Goal: Information Seeking & Learning: Check status

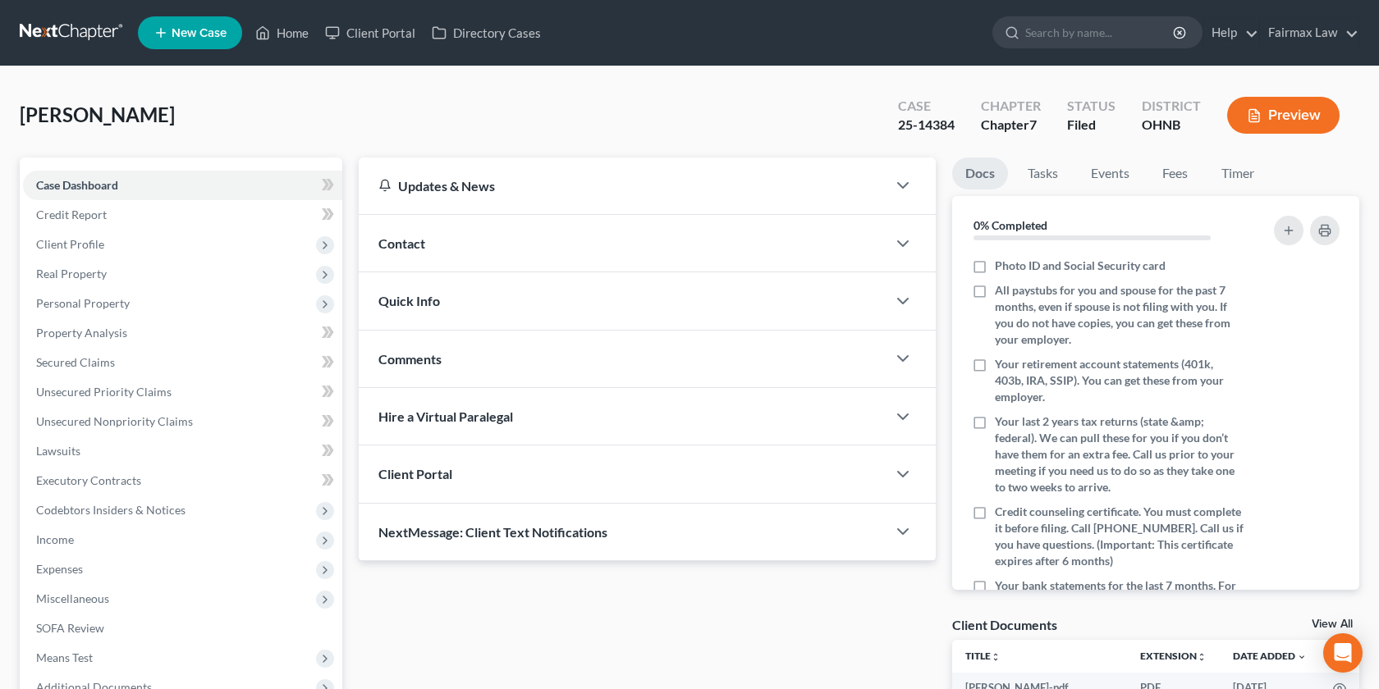
scroll to position [203, 0]
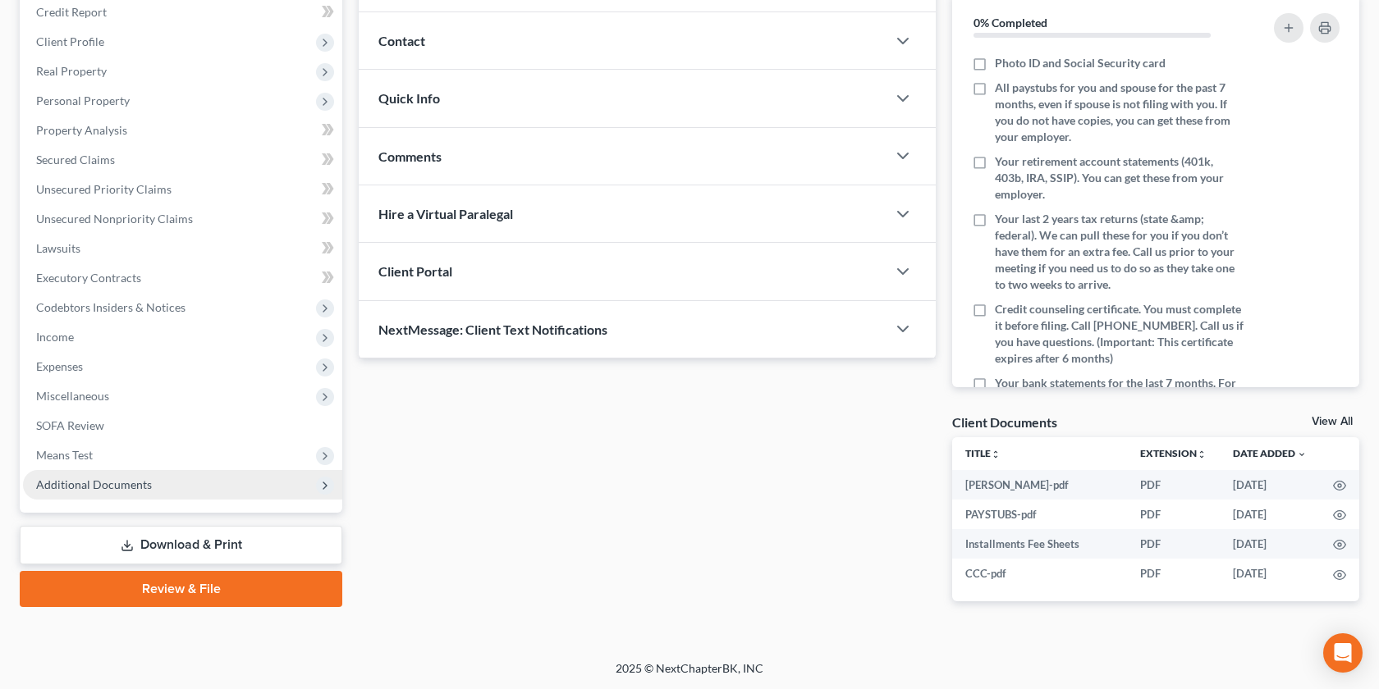
click at [167, 480] on span "Additional Documents" at bounding box center [182, 485] width 319 height 30
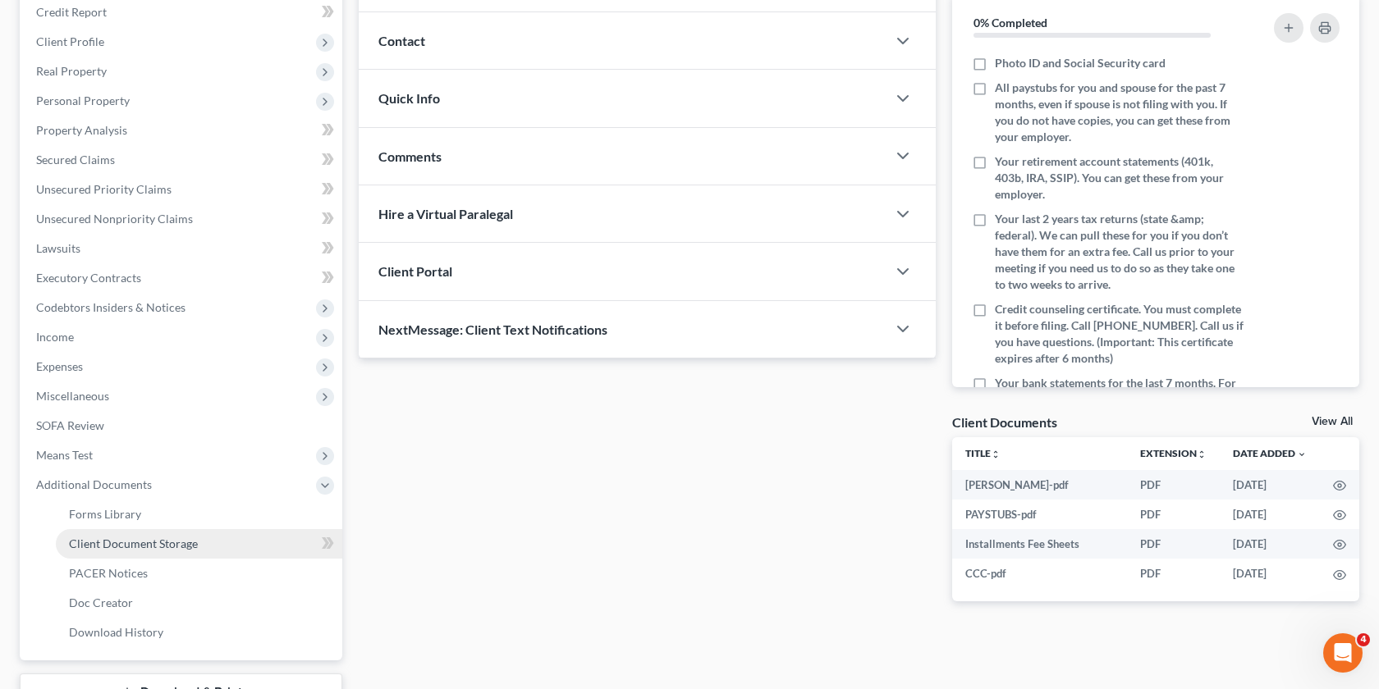
scroll to position [0, 0]
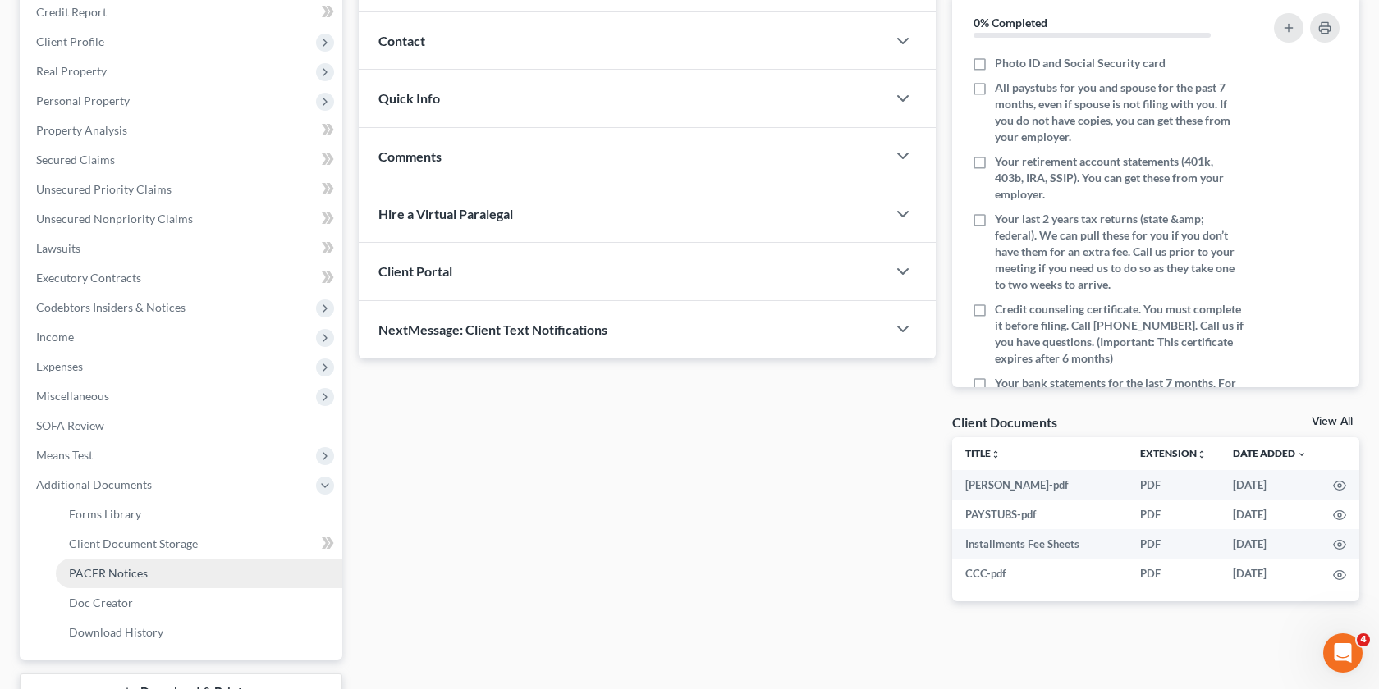
click at [143, 572] on span "PACER Notices" at bounding box center [108, 573] width 79 height 14
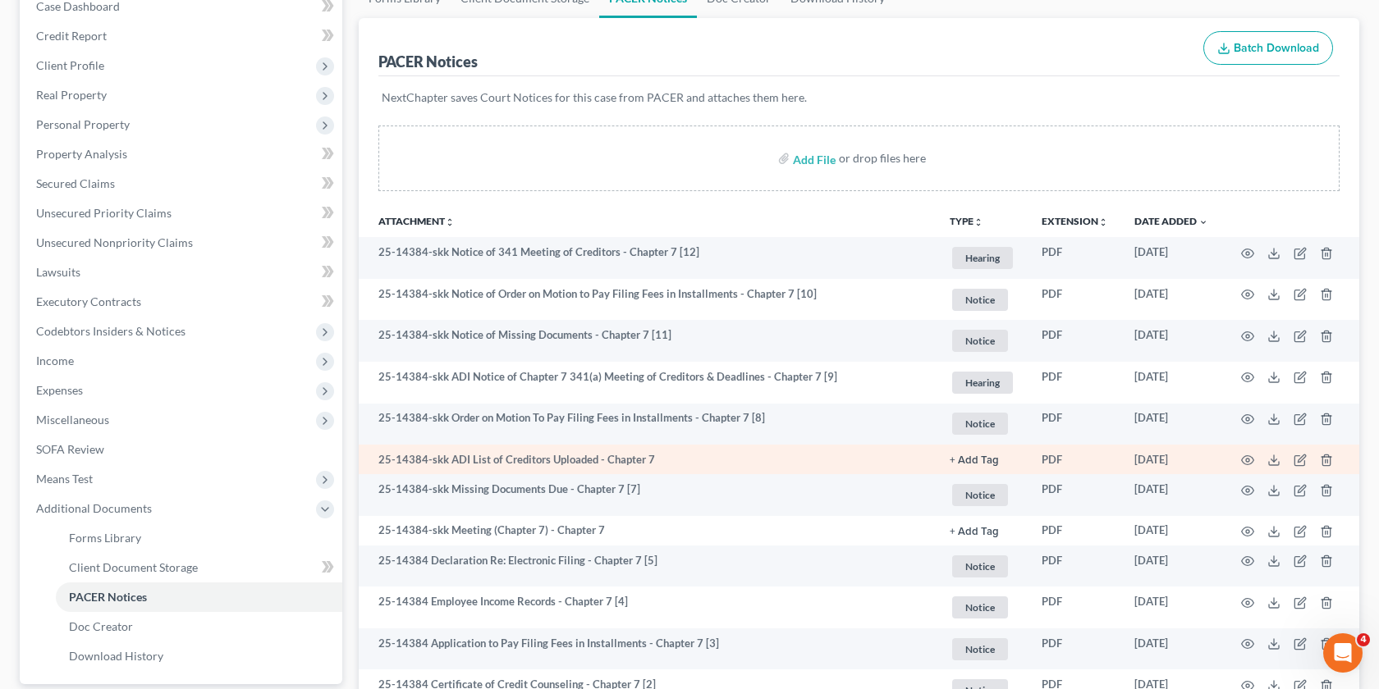
scroll to position [176, 0]
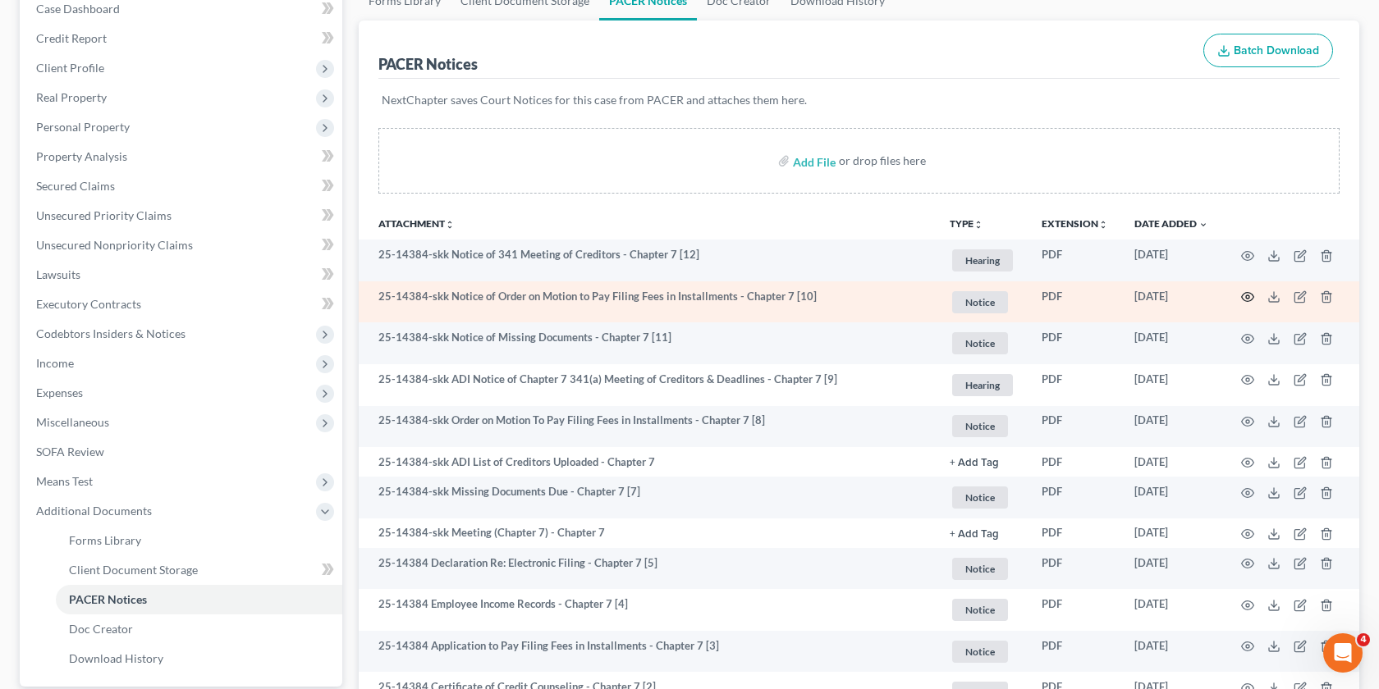
click at [1247, 296] on icon "button" at bounding box center [1247, 297] width 13 height 13
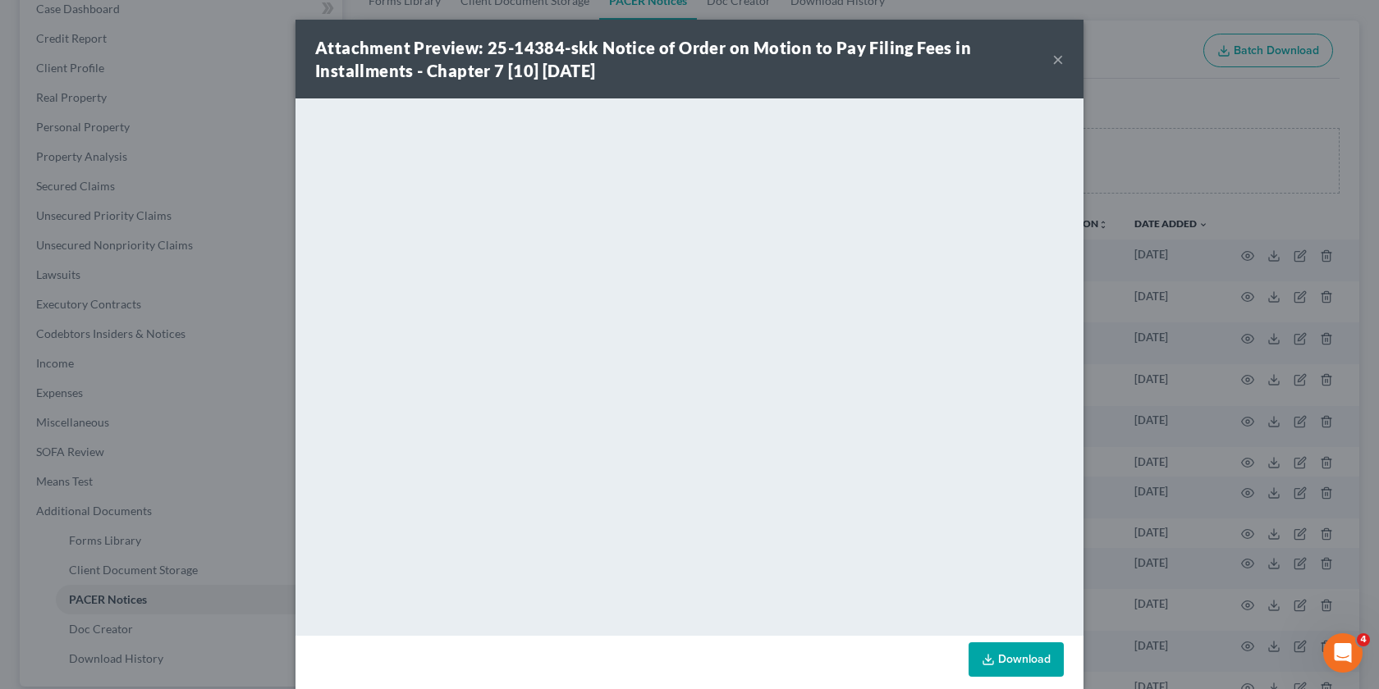
click at [1059, 57] on button "×" at bounding box center [1057, 59] width 11 height 20
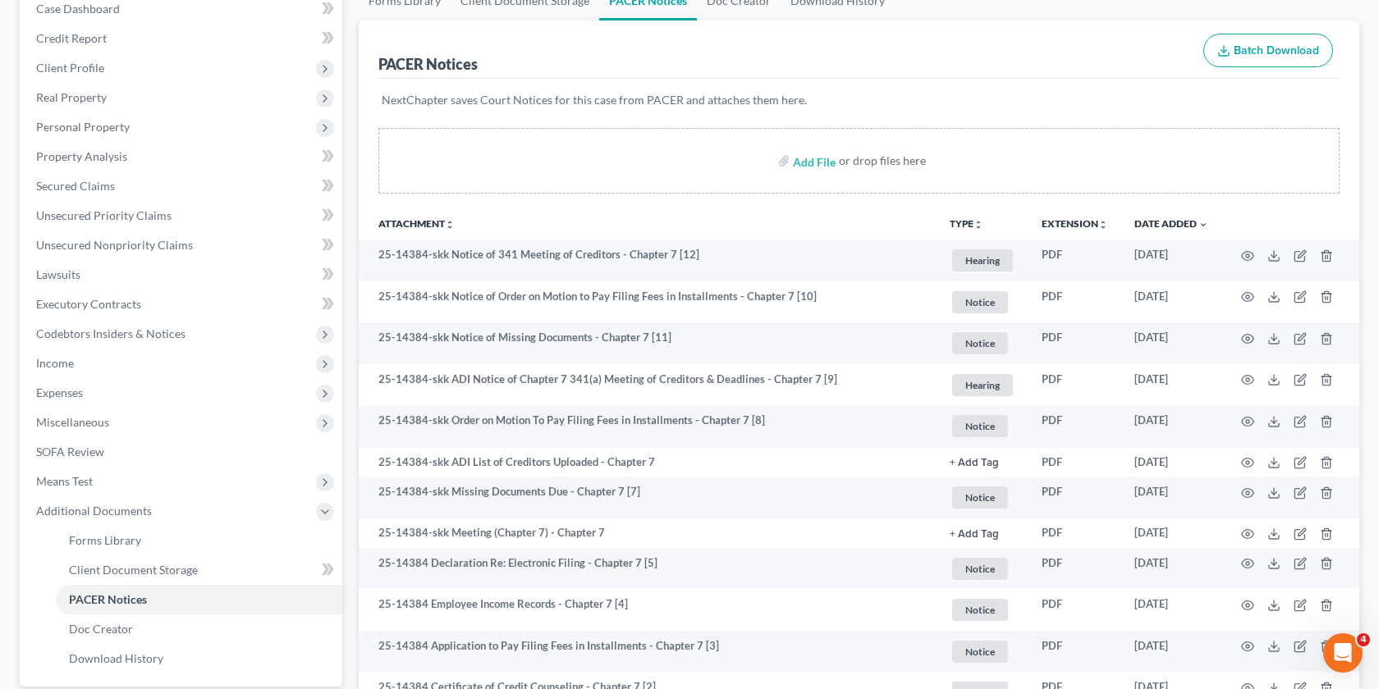
scroll to position [0, 0]
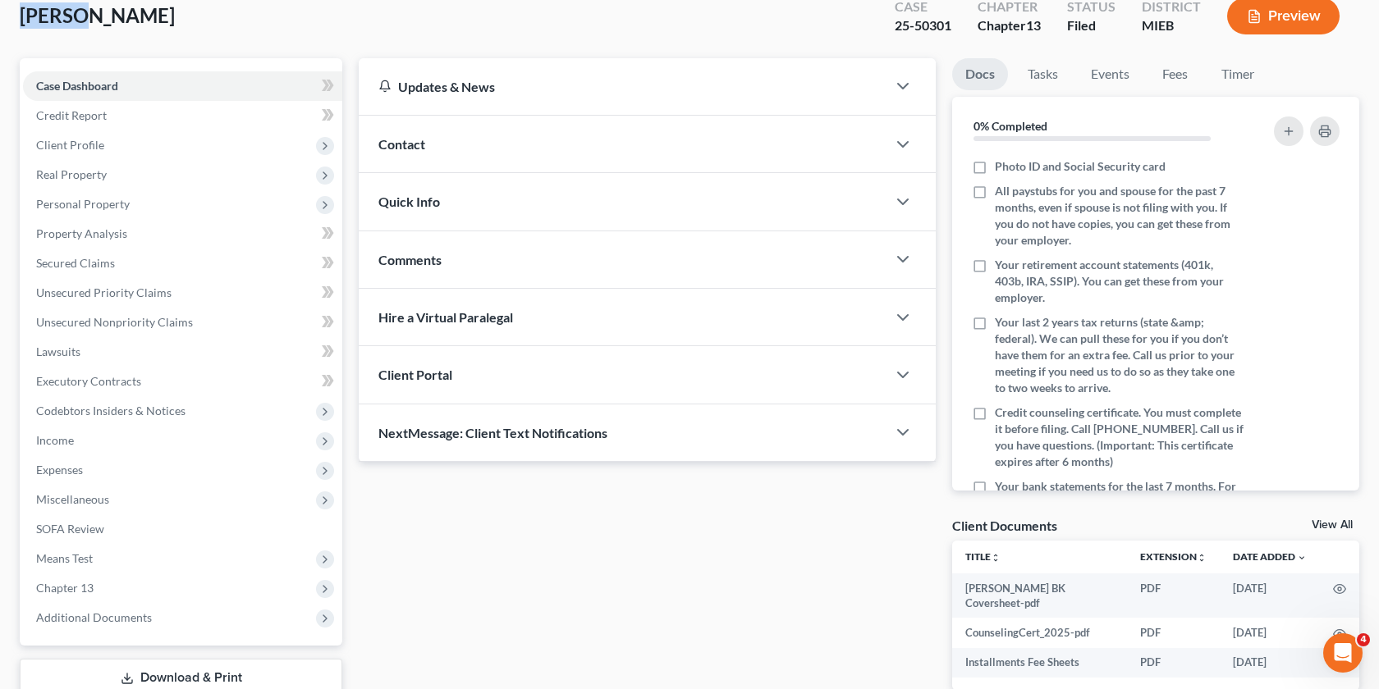
scroll to position [211, 0]
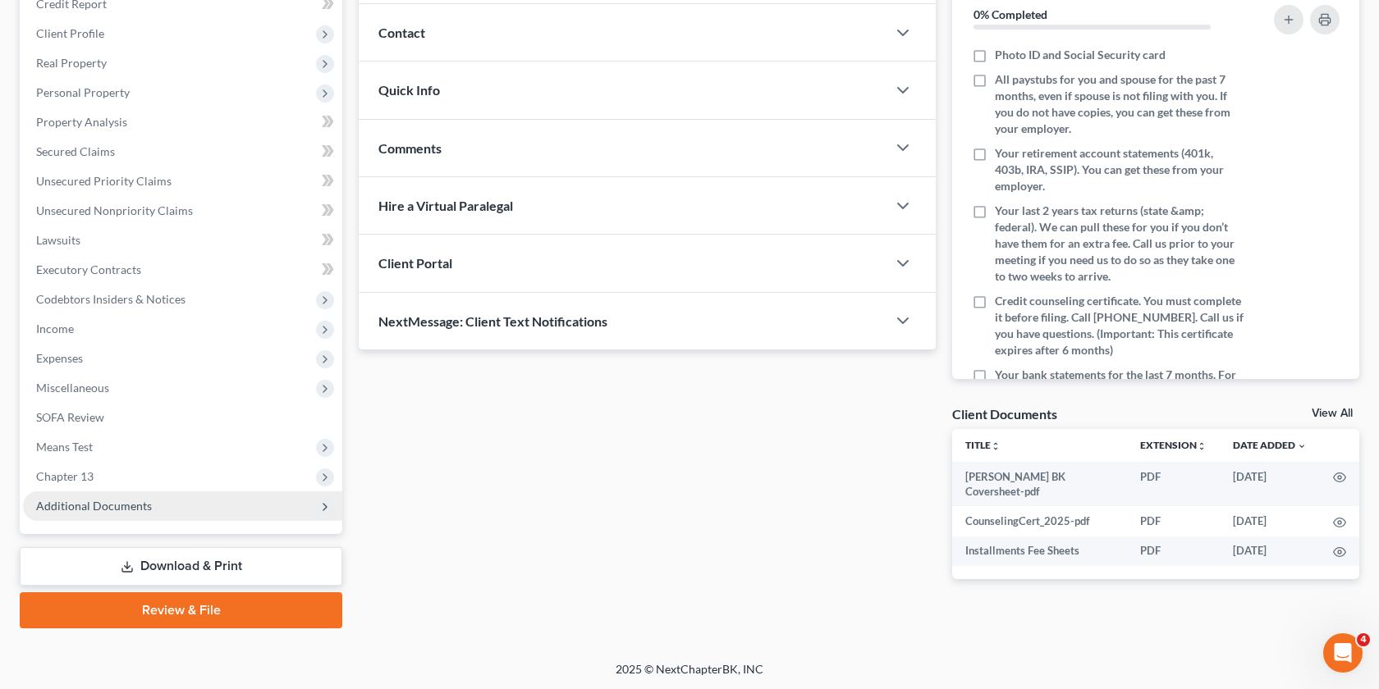
click at [126, 495] on span "Additional Documents" at bounding box center [182, 507] width 319 height 30
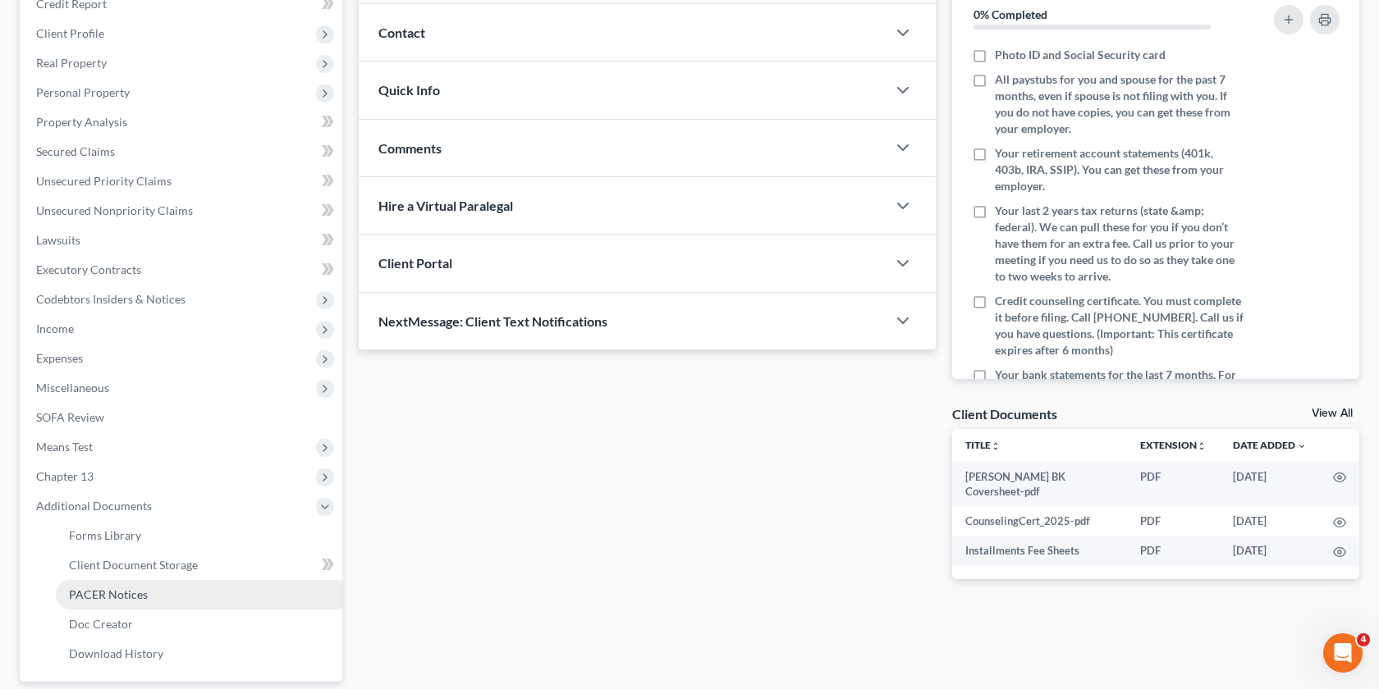
click at [132, 583] on link "PACER Notices" at bounding box center [199, 595] width 286 height 30
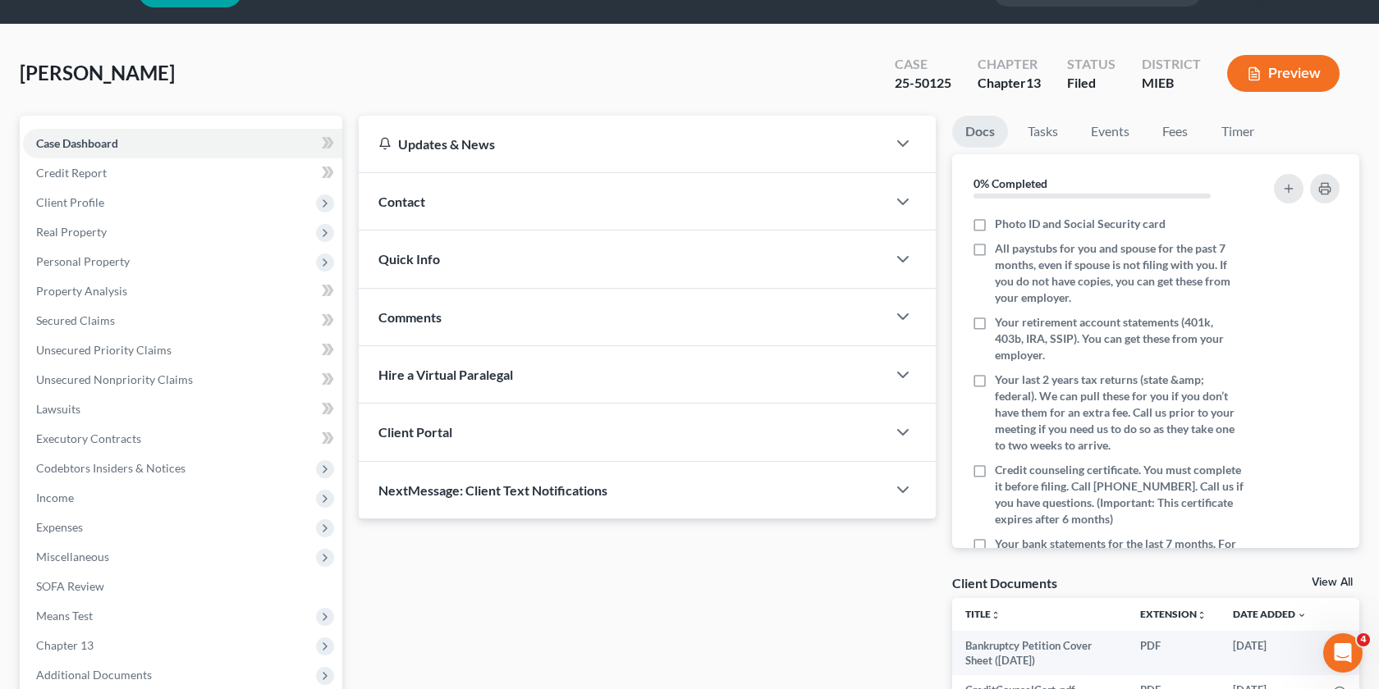
scroll to position [211, 0]
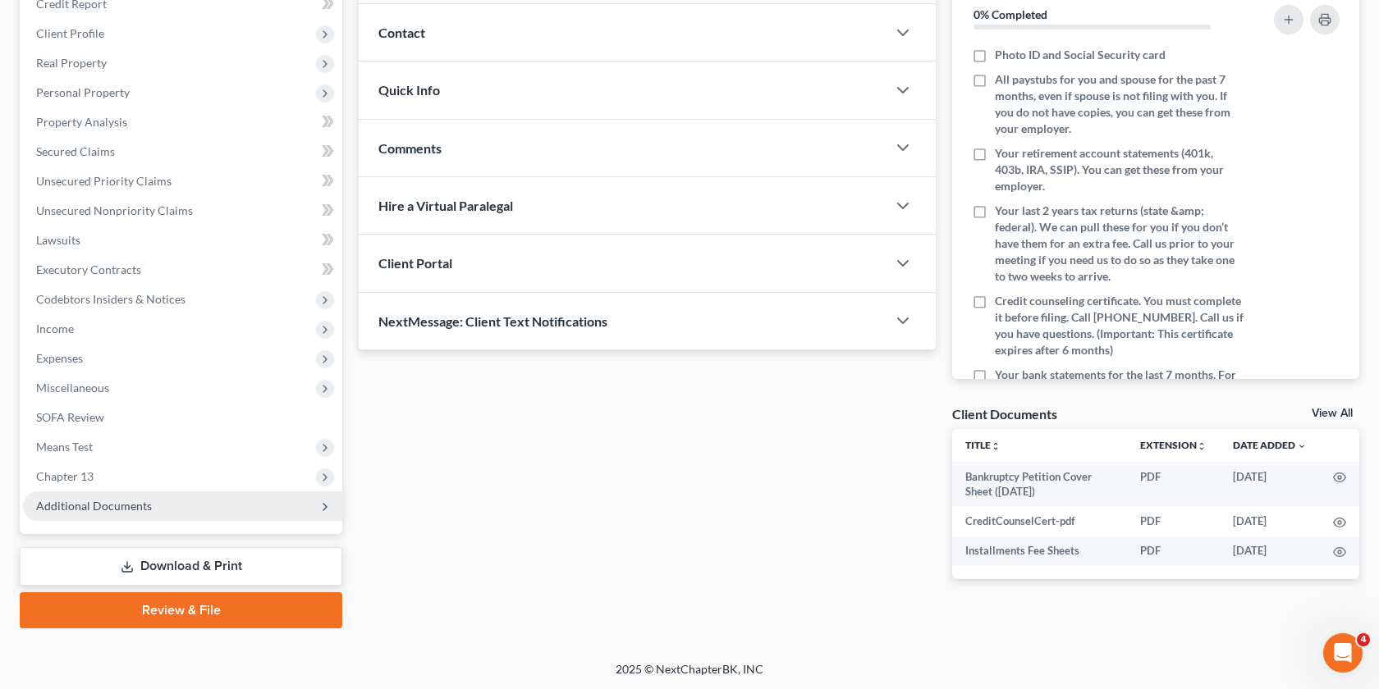
click at [269, 501] on span "Additional Documents" at bounding box center [182, 507] width 319 height 30
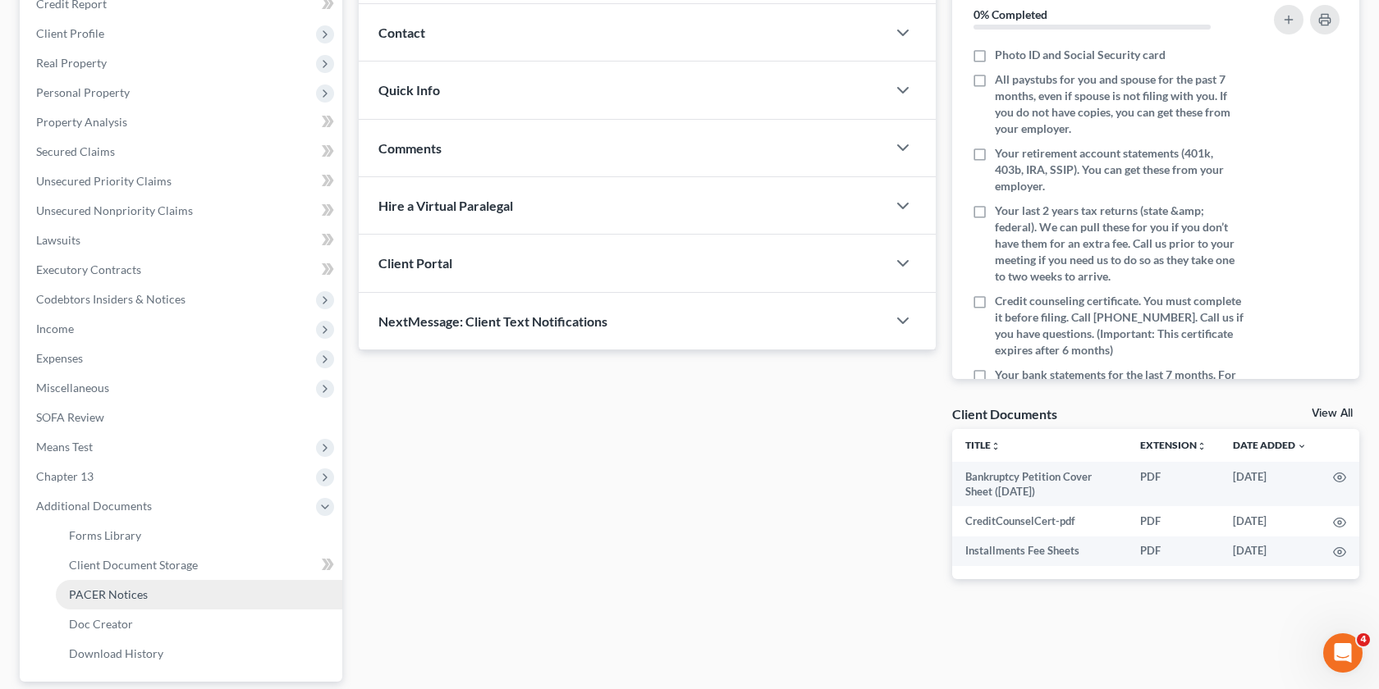
click at [223, 596] on link "PACER Notices" at bounding box center [199, 595] width 286 height 30
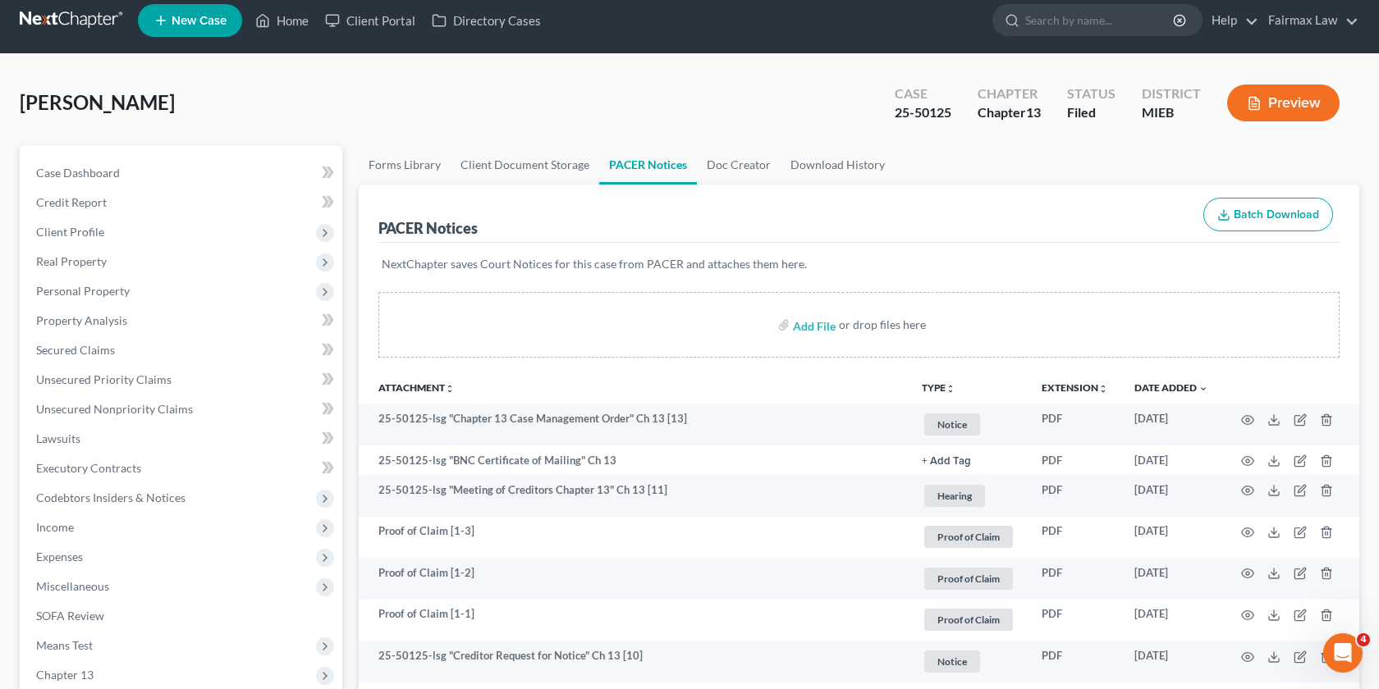
scroll to position [11, 0]
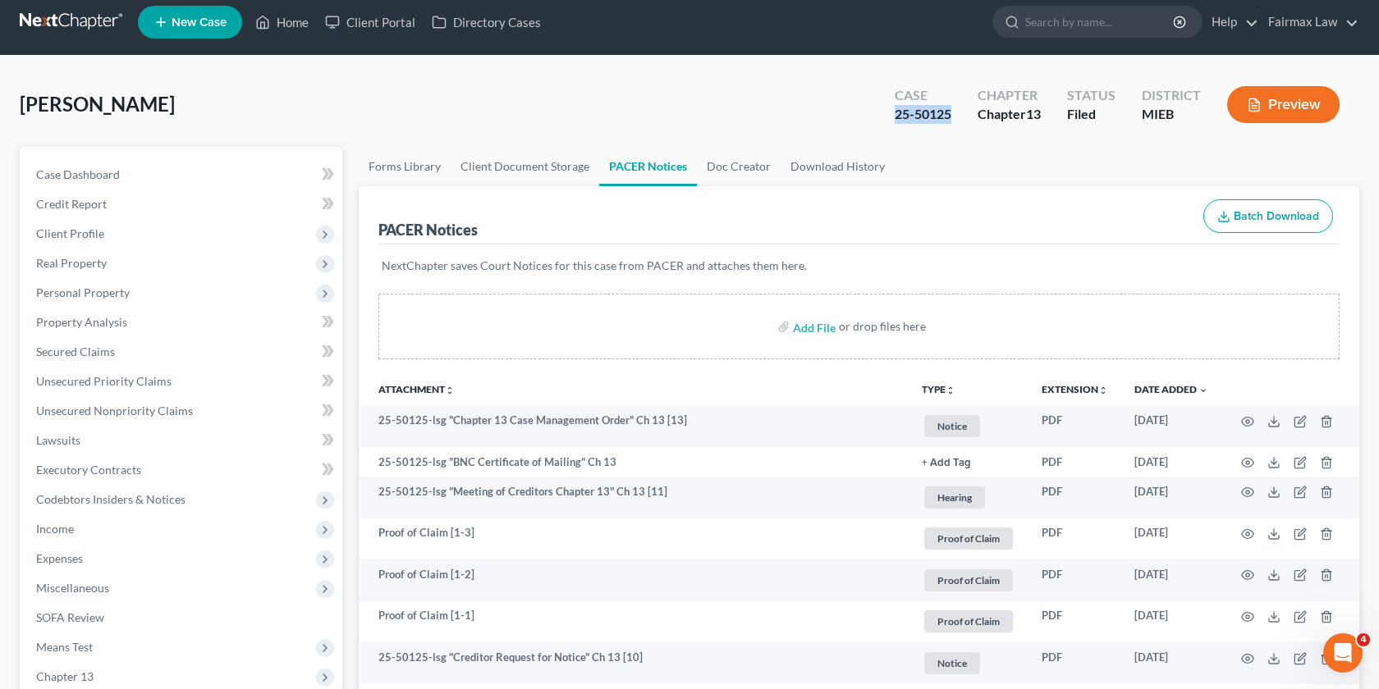
drag, startPoint x: 954, startPoint y: 111, endPoint x: 859, endPoint y: 111, distance: 94.4
click at [859, 111] on div "Kimball, Demond Upgraded Case 25-50125 Chapter Chapter 13 Status Filed District…" at bounding box center [689, 110] width 1339 height 71
copy div "25-50125"
drag, startPoint x: 87, startPoint y: 98, endPoint x: 0, endPoint y: 98, distance: 87.0
click at [0, 98] on div "Kimball, Demond Upgraded Case 25-50125 Chapter Chapter 13 Status Filed District…" at bounding box center [689, 615] width 1379 height 1118
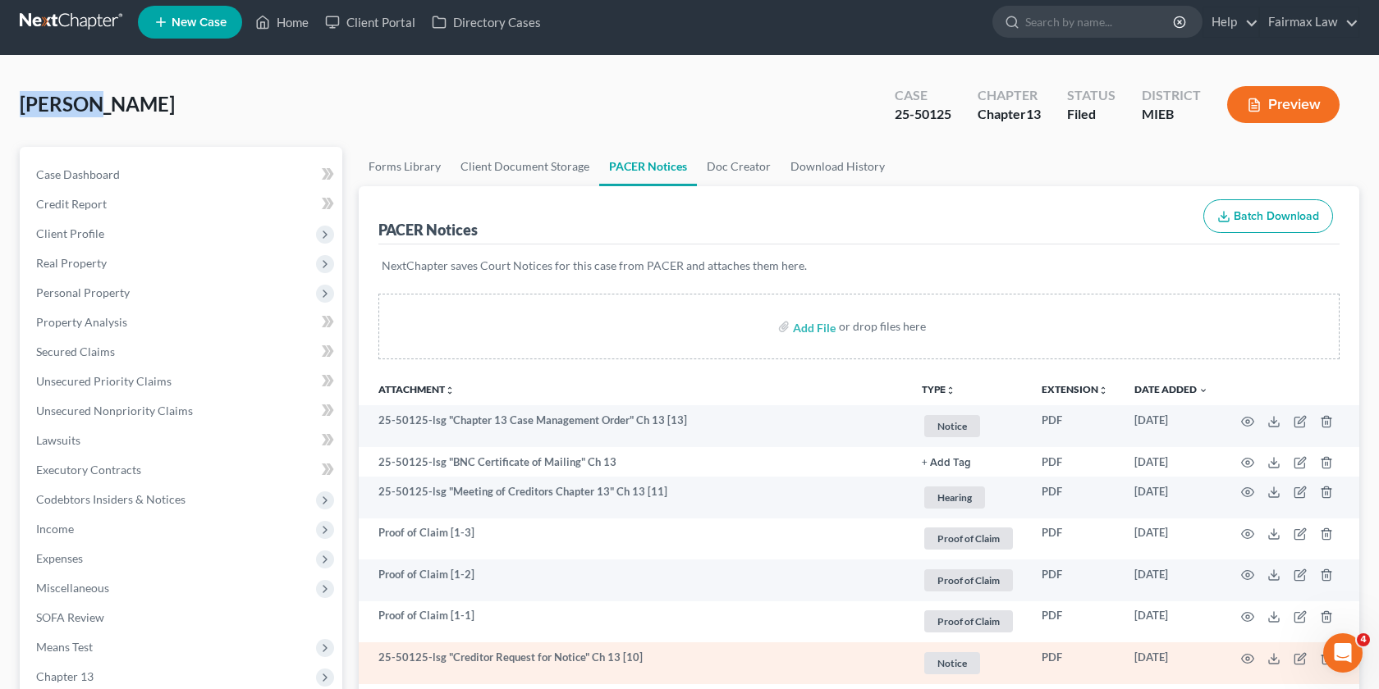
copy span "Kimball"
